Goal: Find specific page/section: Find specific page/section

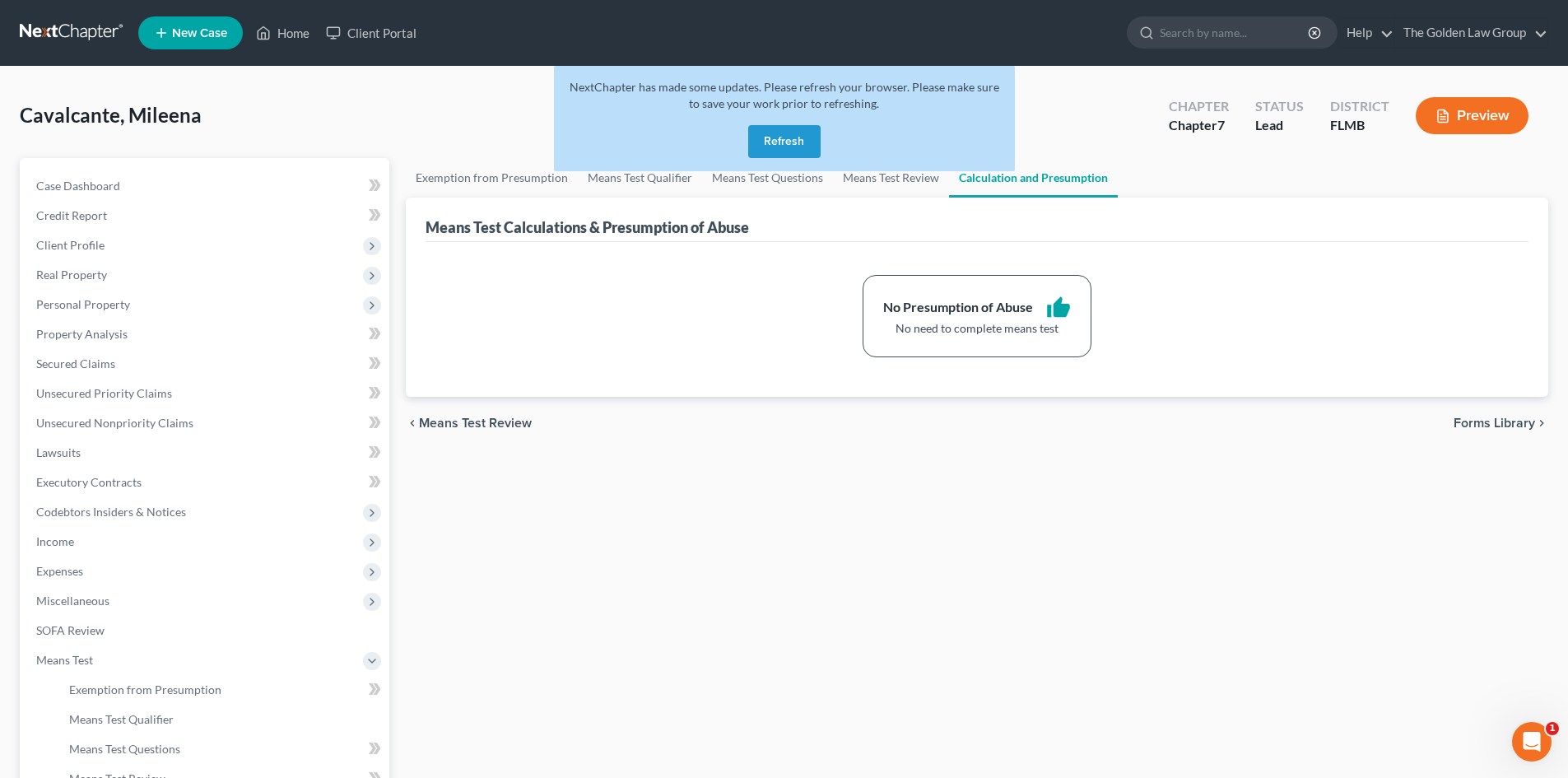
click at [88, 31] on link at bounding box center [72, 32] width 105 height 30
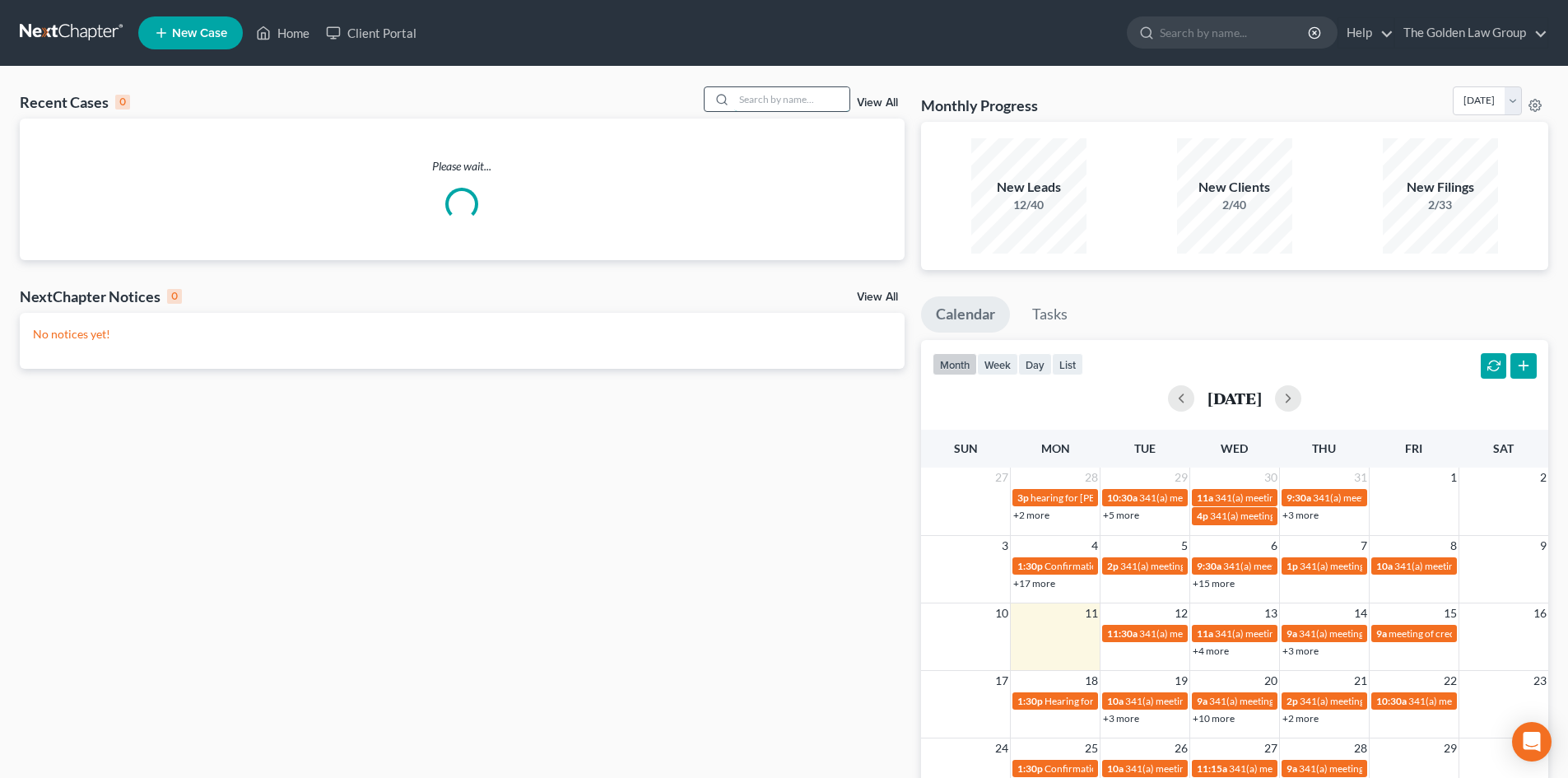
click at [758, 95] on input "search" at bounding box center [792, 99] width 116 height 24
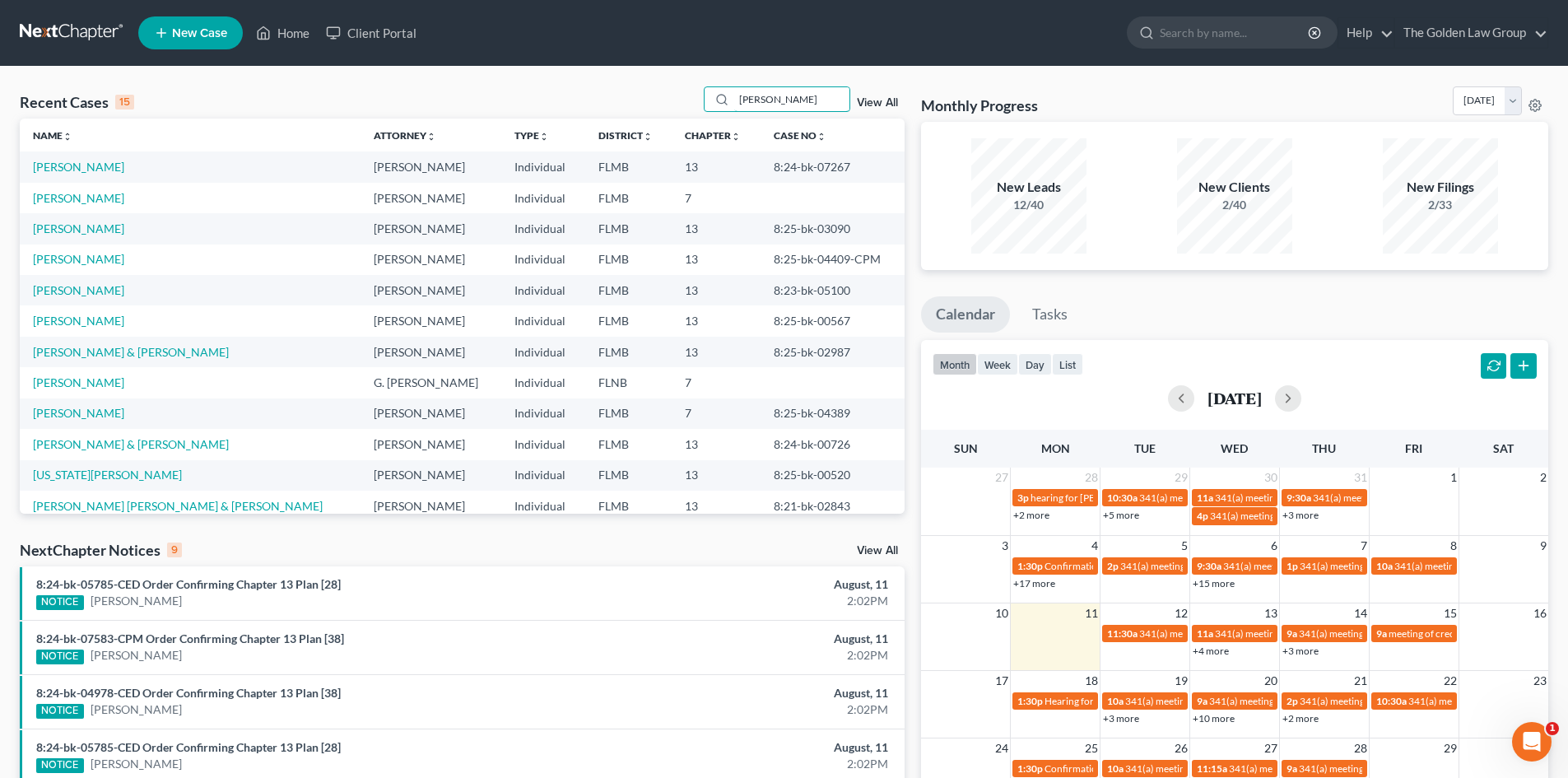
type input "williams"
click at [74, 23] on link at bounding box center [72, 32] width 105 height 30
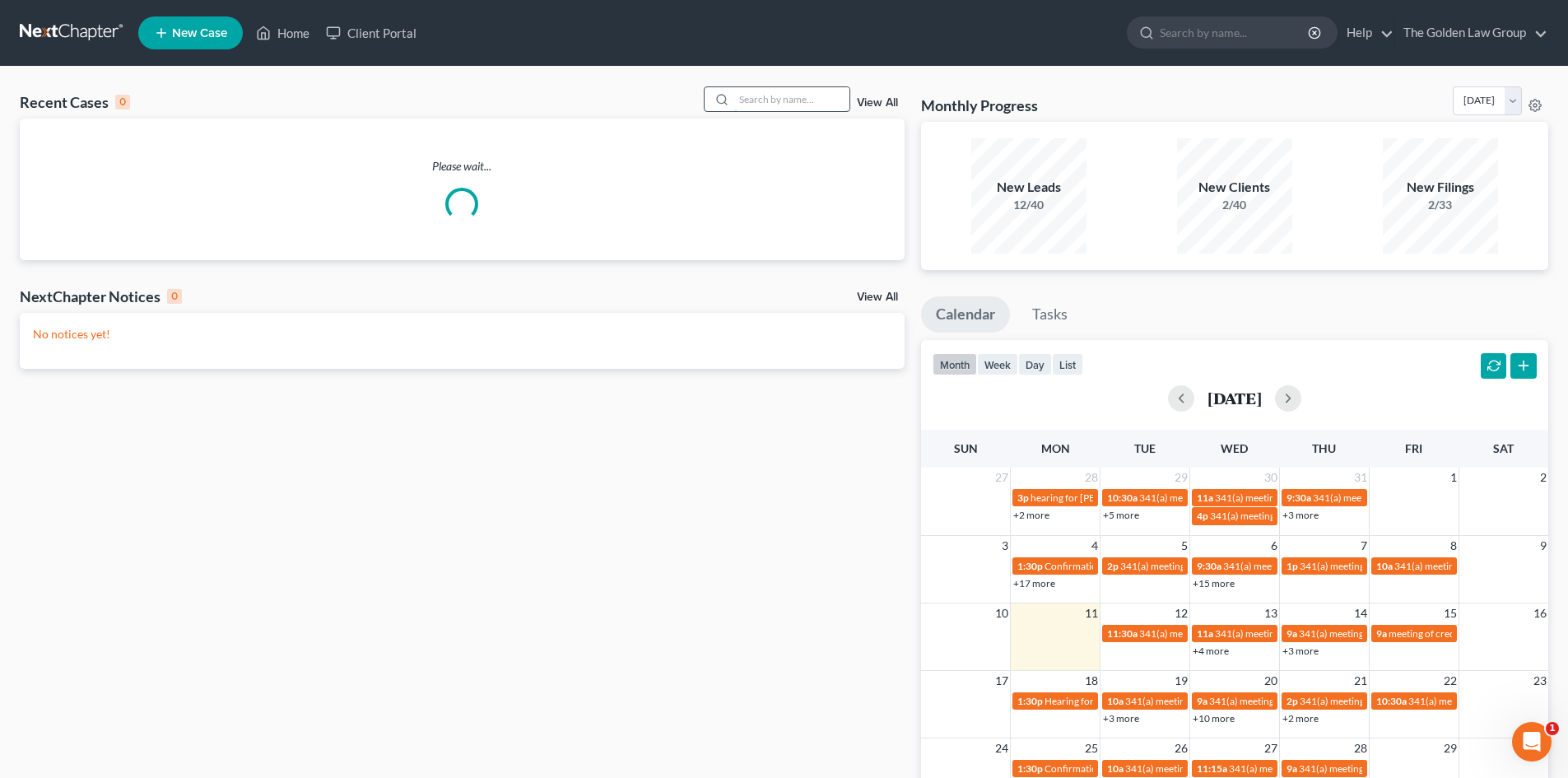
click at [806, 99] on input "search" at bounding box center [792, 99] width 116 height 24
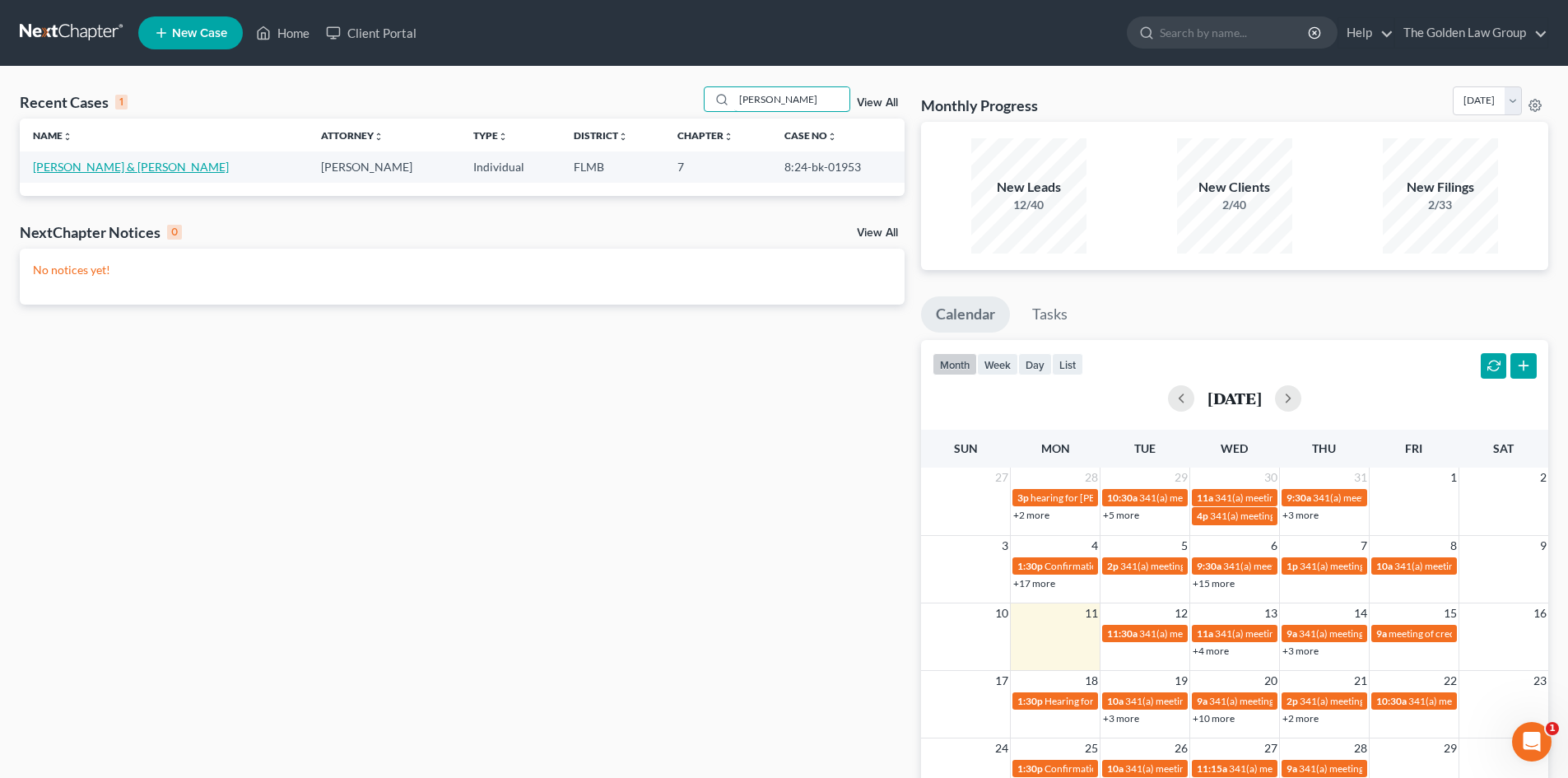
type input "[PERSON_NAME]"
click at [100, 168] on link "Shafer, Jason & Angela" at bounding box center [131, 167] width 196 height 14
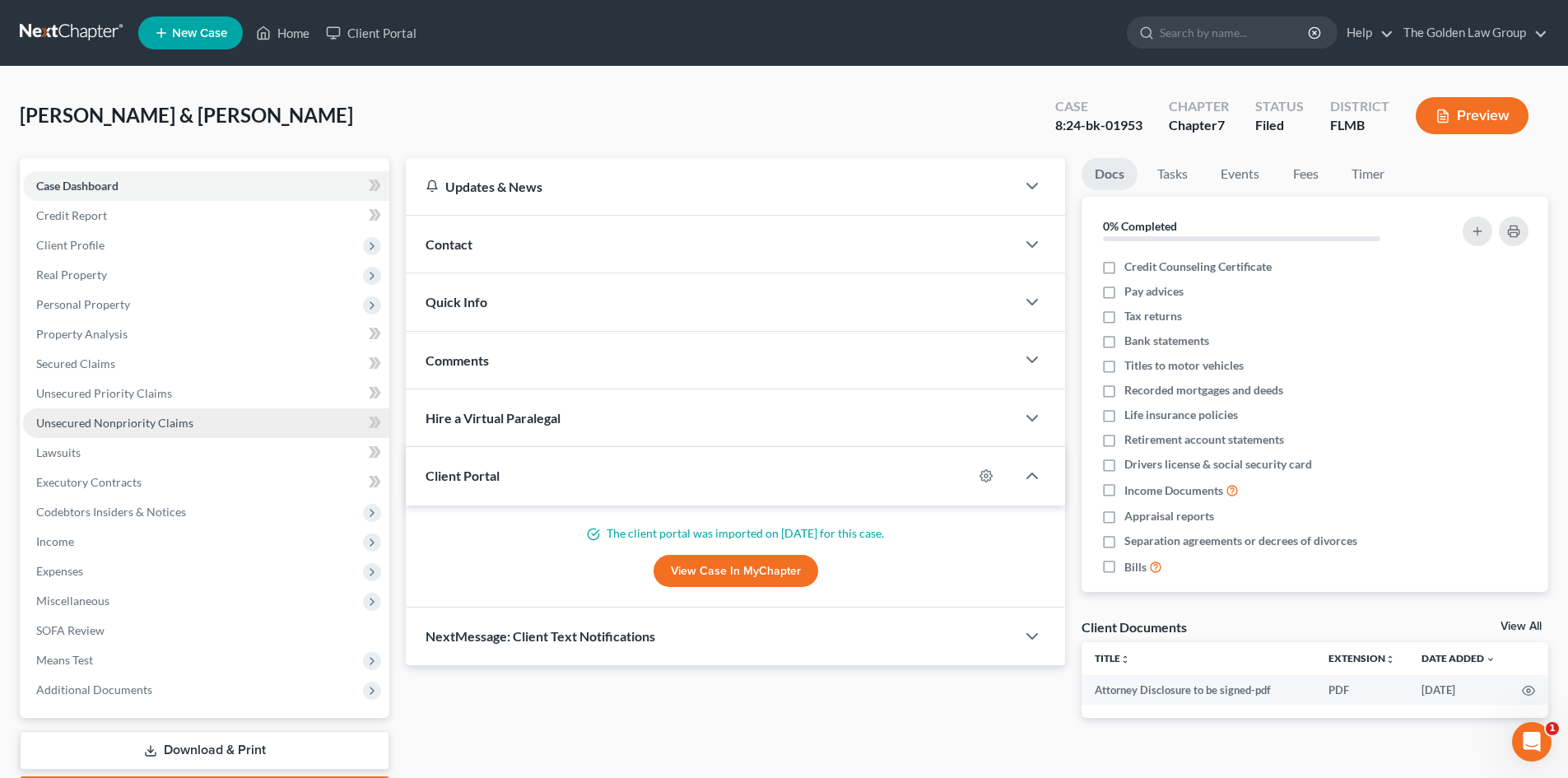
click at [118, 421] on span "Unsecured Nonpriority Claims" at bounding box center [115, 423] width 157 height 14
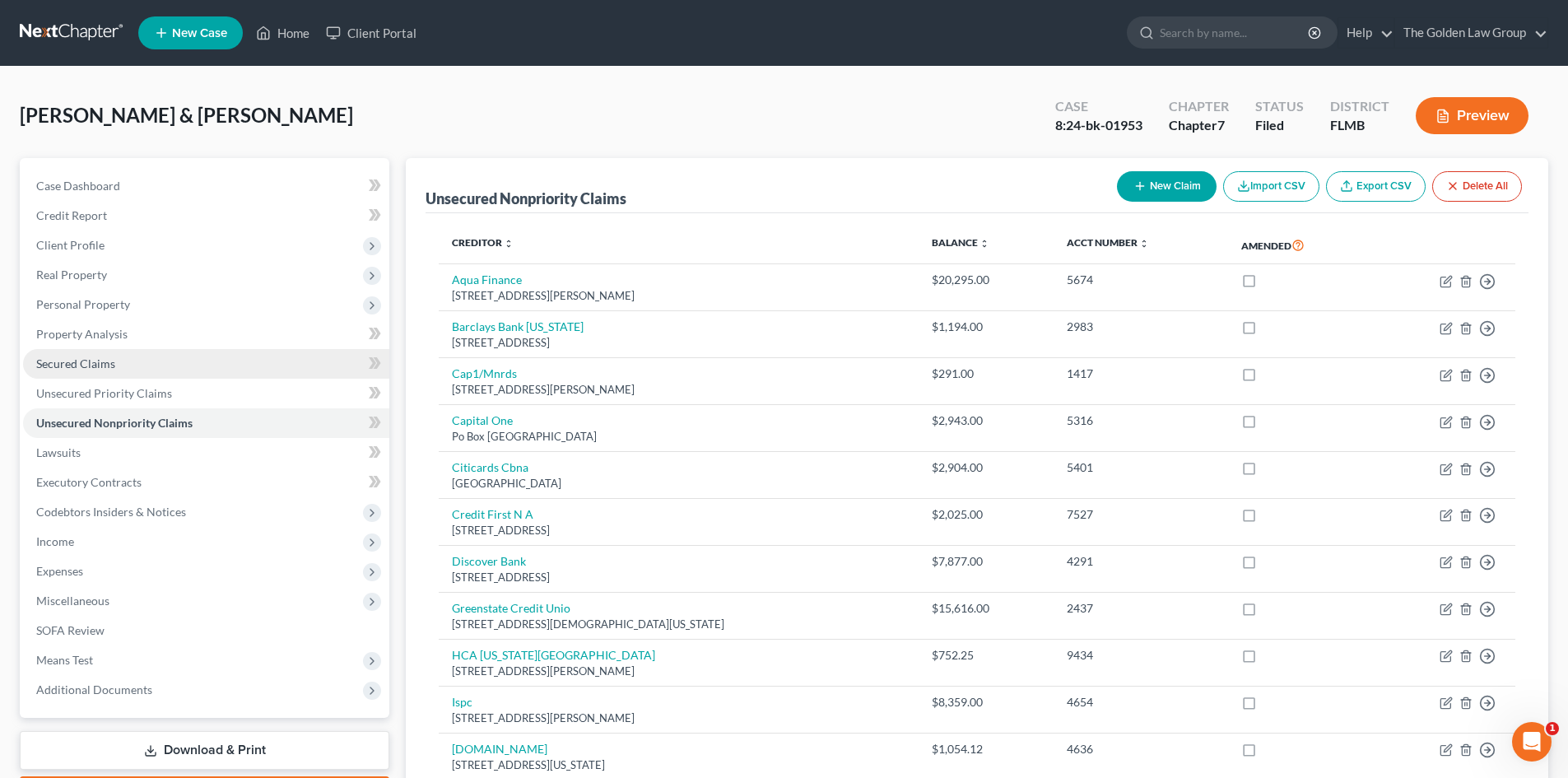
click at [81, 367] on span "Secured Claims" at bounding box center [76, 363] width 79 height 14
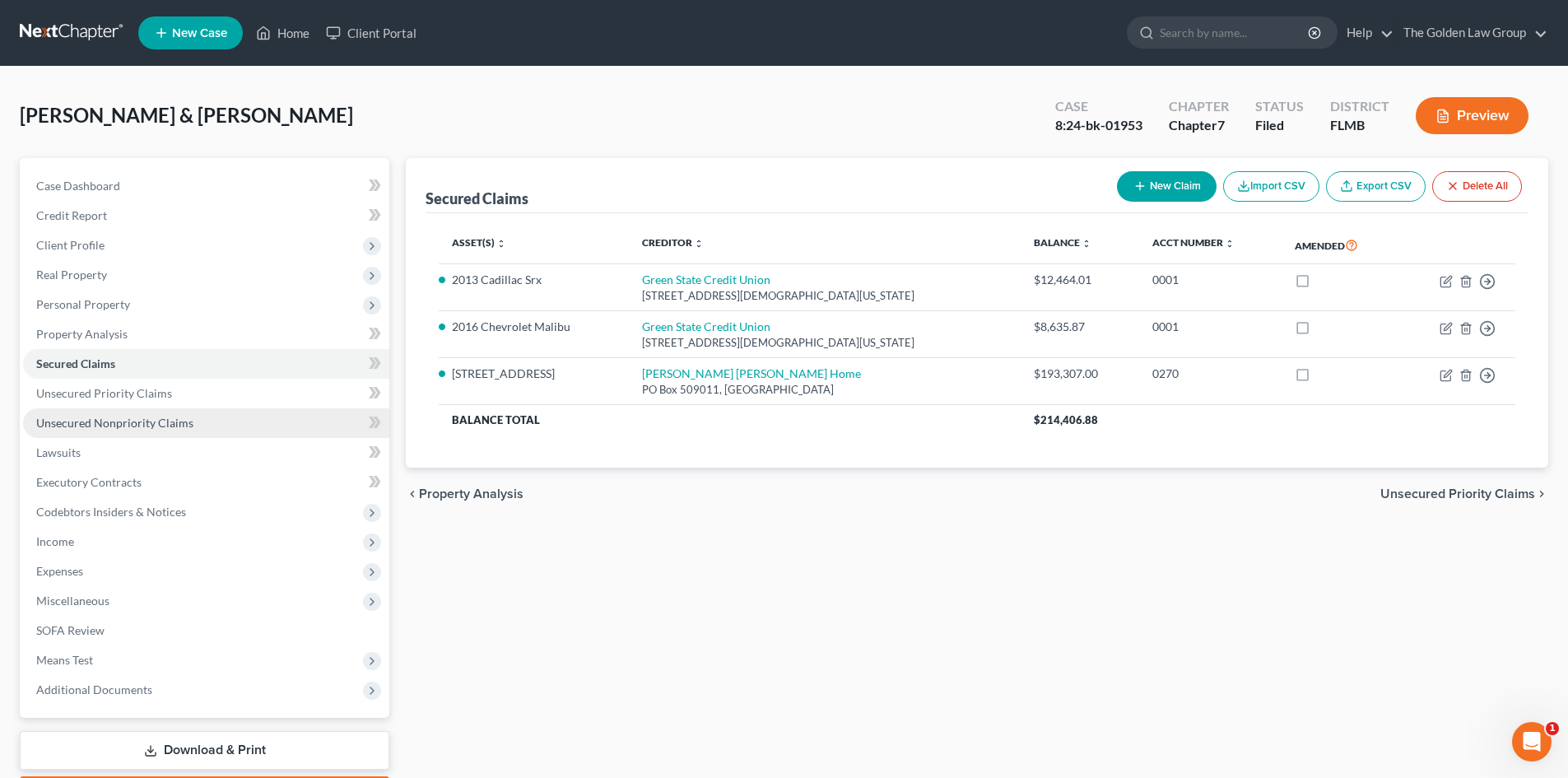
click at [92, 424] on span "Unsecured Nonpriority Claims" at bounding box center [115, 423] width 157 height 14
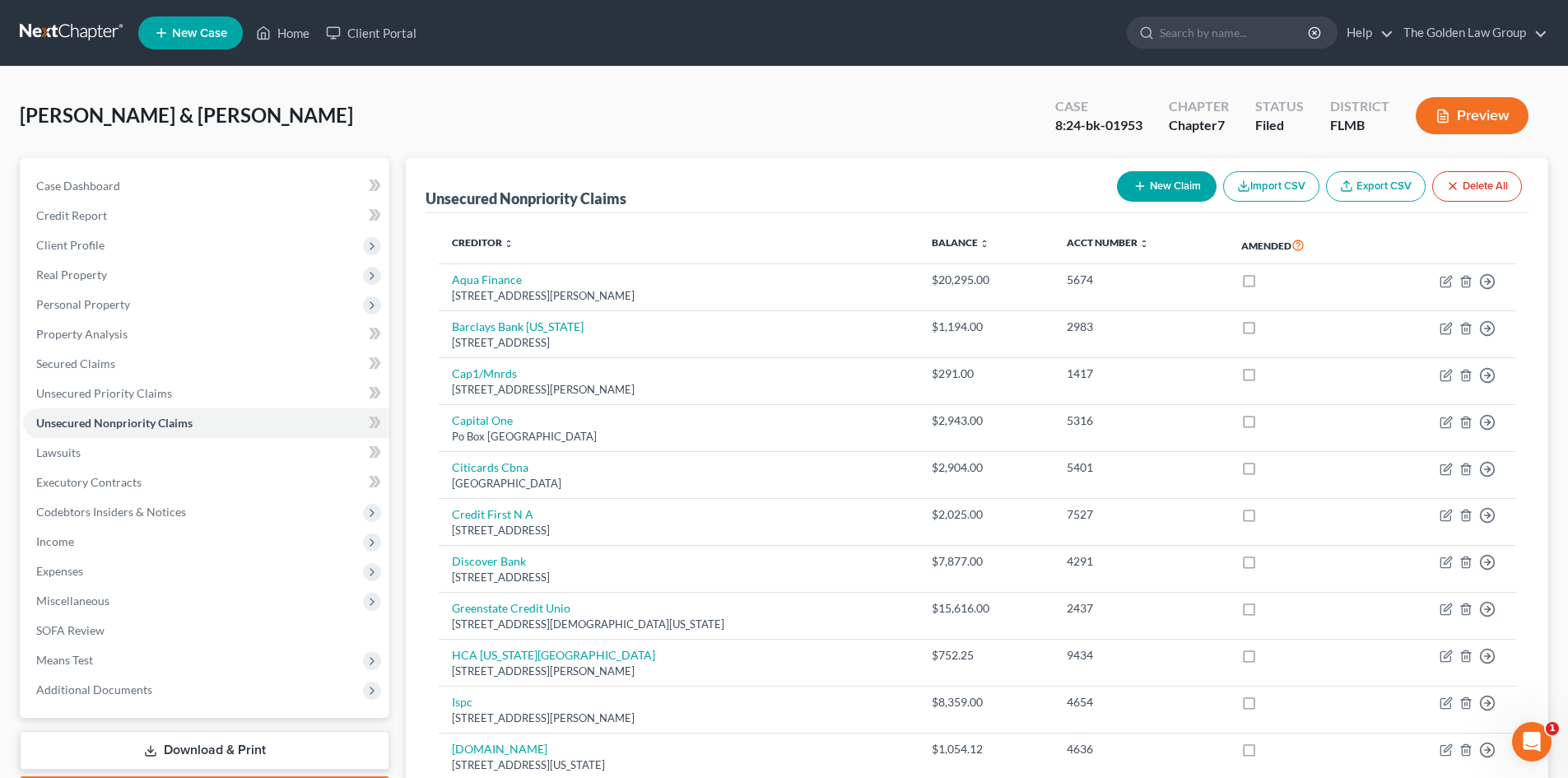
click at [82, 37] on link at bounding box center [72, 32] width 105 height 30
